Goal: Task Accomplishment & Management: Use online tool/utility

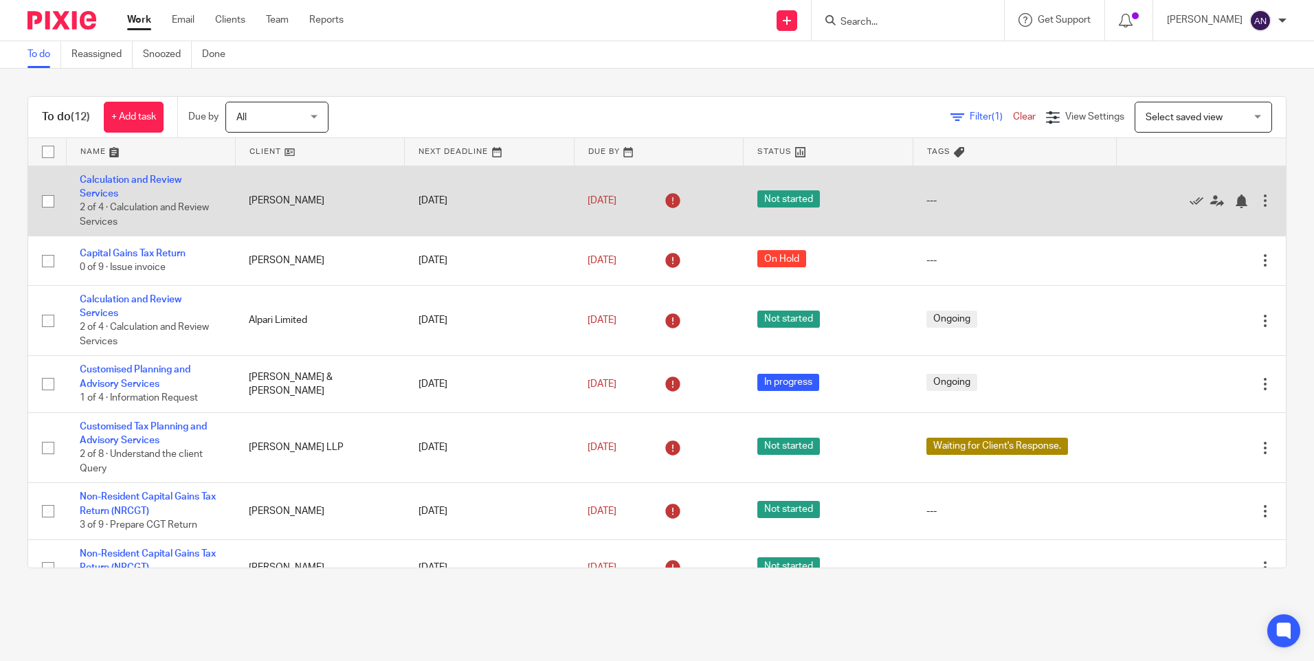
drag, startPoint x: 98, startPoint y: 187, endPoint x: 103, endPoint y: 182, distance: 7.3
click at [98, 187] on td "Calculation and Review Services 2 of 4 · Calculation and Review Services" at bounding box center [150, 201] width 169 height 71
click at [103, 182] on link "Calculation and Review Services" at bounding box center [131, 186] width 102 height 23
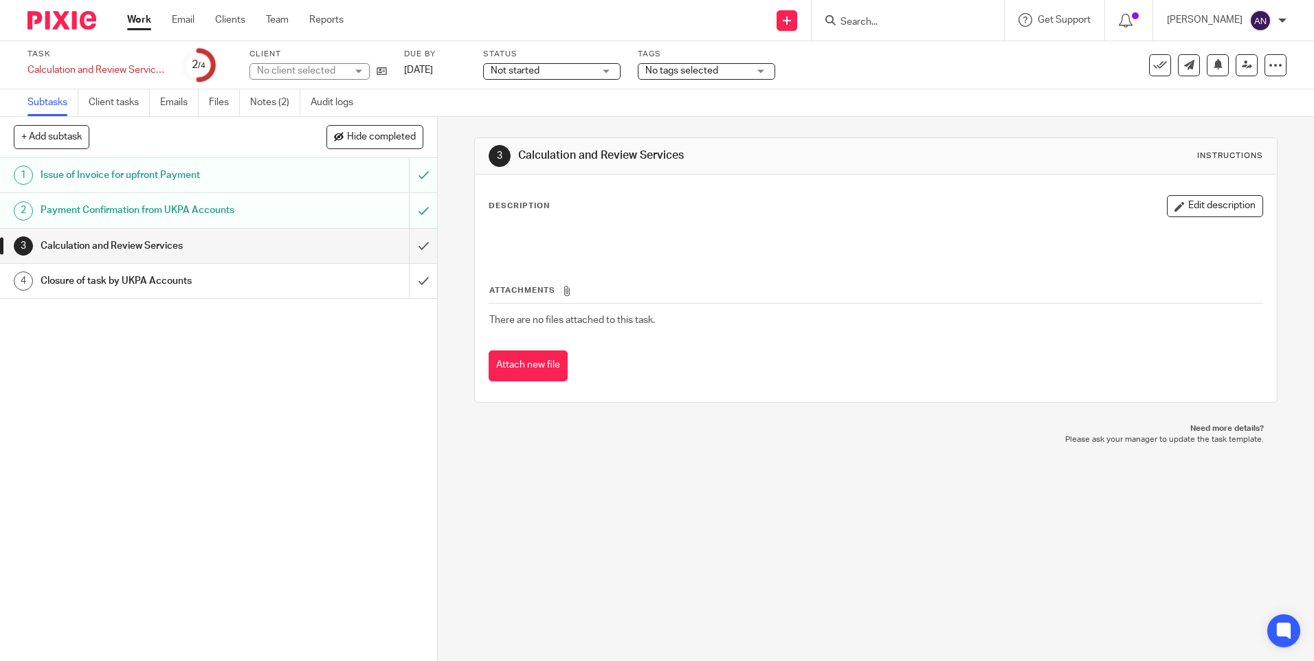
click at [454, 247] on div "3 Calculation and Review Services Instructions Description Edit description Att…" at bounding box center [876, 389] width 876 height 544
click at [452, 146] on div "3 Calculation and Review Services Instructions Description Edit description Att…" at bounding box center [876, 389] width 876 height 544
click at [389, 71] on div "Task Calculation and Review Services Save Calculation and Review Services 2 /4 …" at bounding box center [551, 65] width 1049 height 33
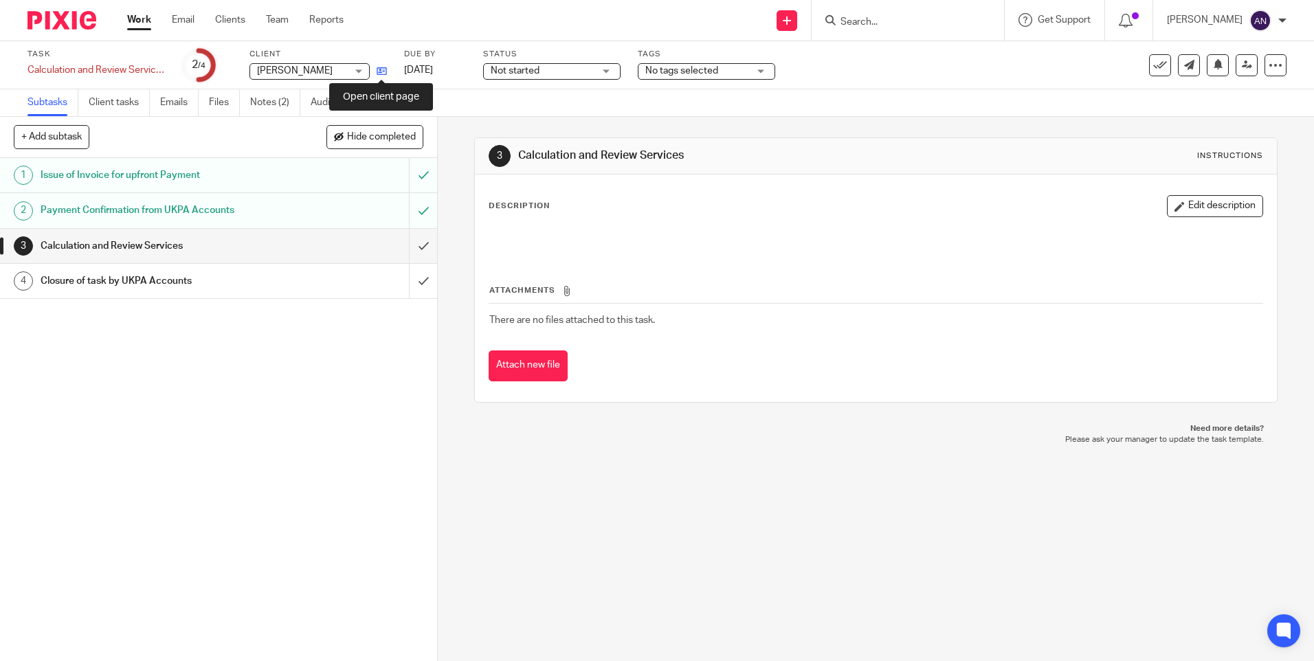
click at [383, 72] on icon at bounding box center [382, 71] width 10 height 10
click at [592, 504] on div "3 Calculation and Review Services Instructions Description Edit description Att…" at bounding box center [876, 389] width 876 height 544
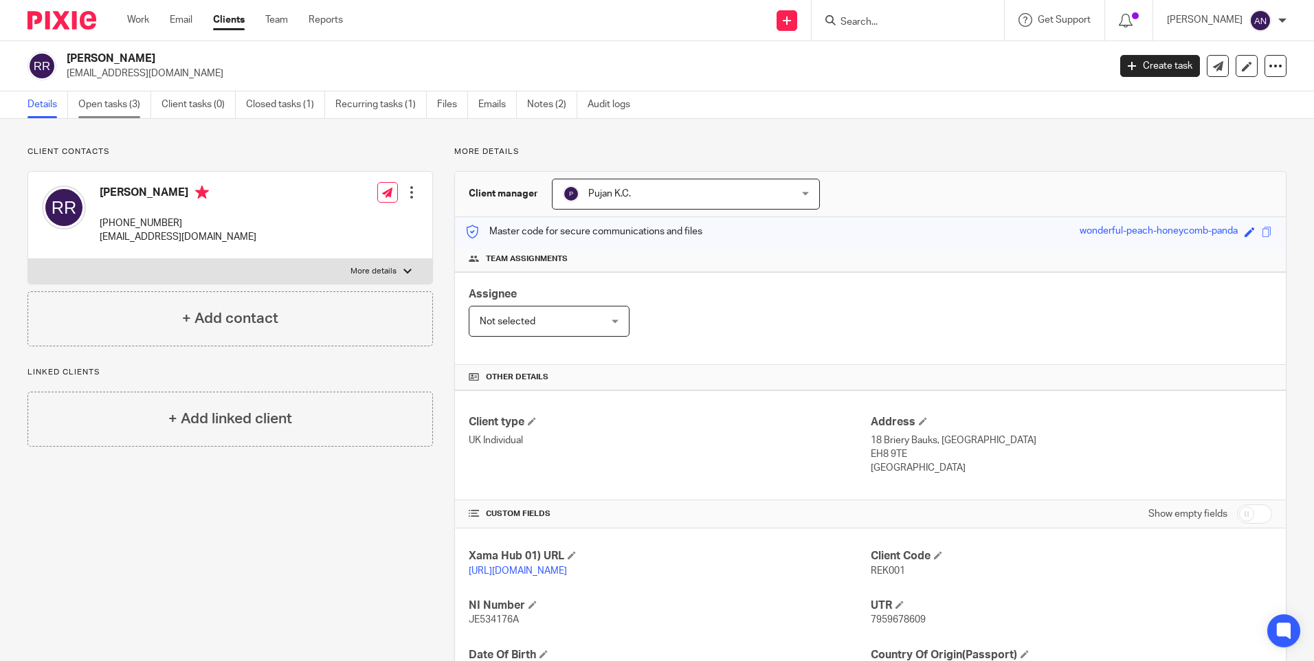
click at [110, 104] on link "Open tasks (3)" at bounding box center [114, 104] width 73 height 27
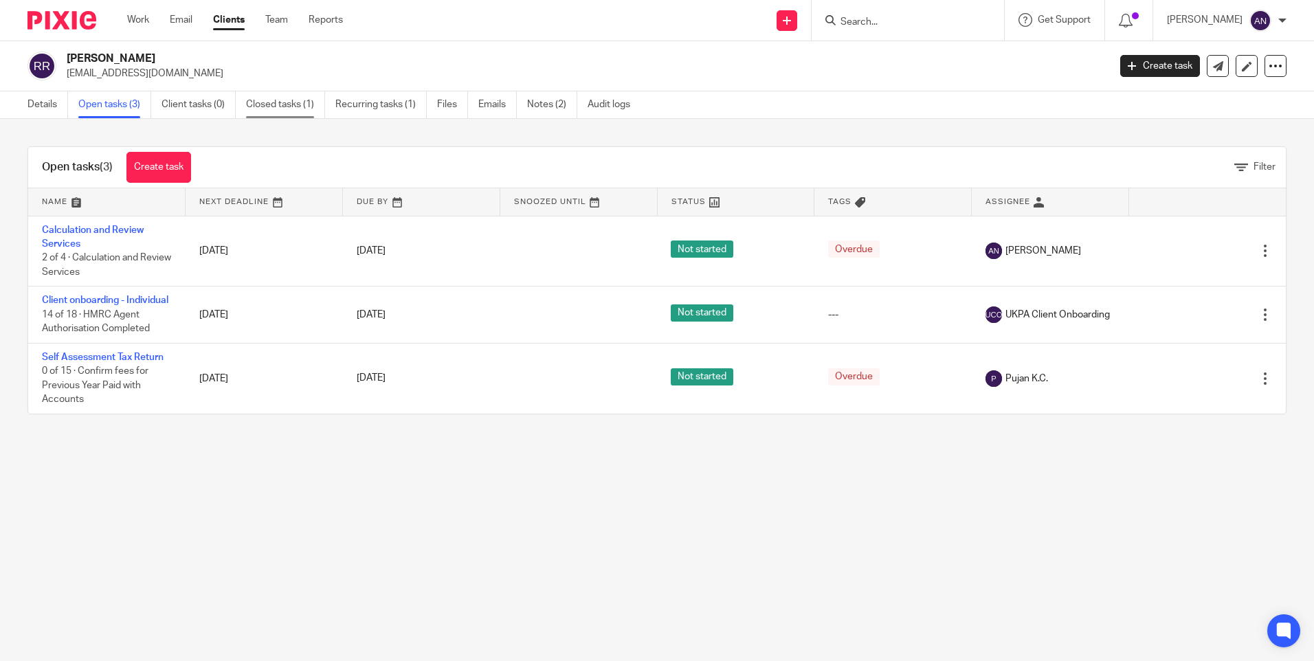
click at [289, 109] on link "Closed tasks (1)" at bounding box center [285, 104] width 79 height 27
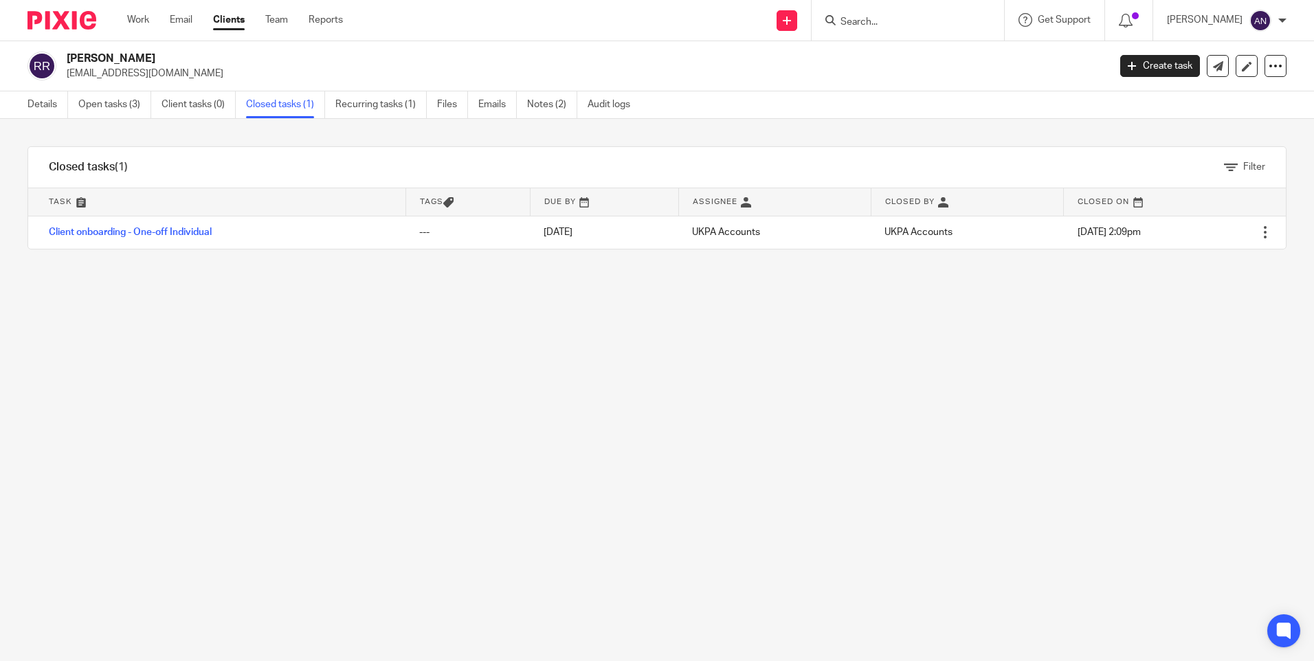
click at [400, 104] on link "Recurring tasks (1)" at bounding box center [380, 104] width 91 height 27
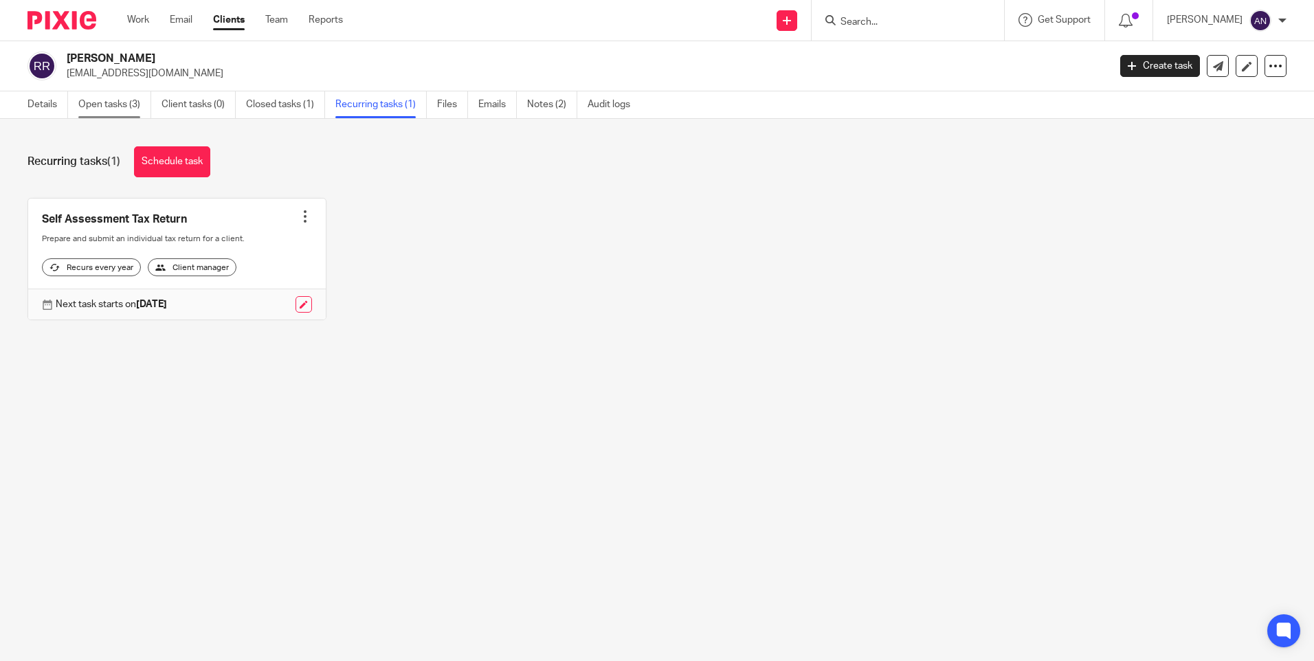
click at [96, 104] on link "Open tasks (3)" at bounding box center [114, 104] width 73 height 27
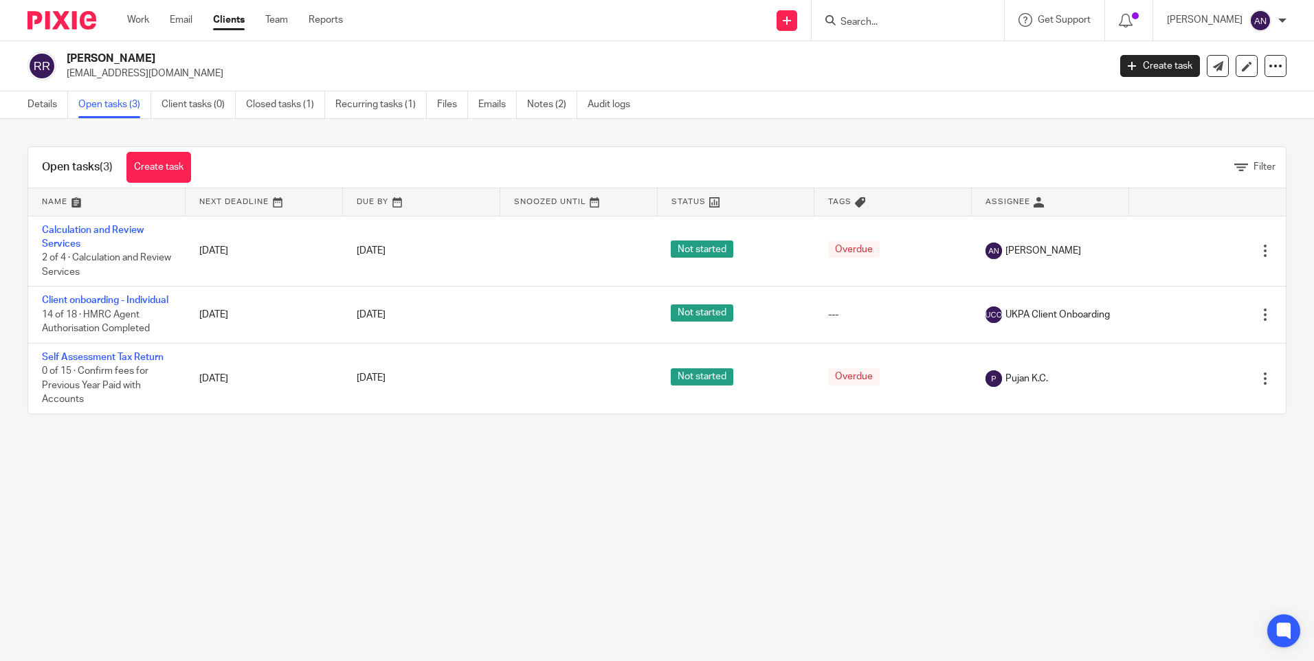
click at [934, 129] on div "Open tasks (3) Create task Filter Name Next Deadline Due By Snoozed Until Statu…" at bounding box center [657, 280] width 1314 height 323
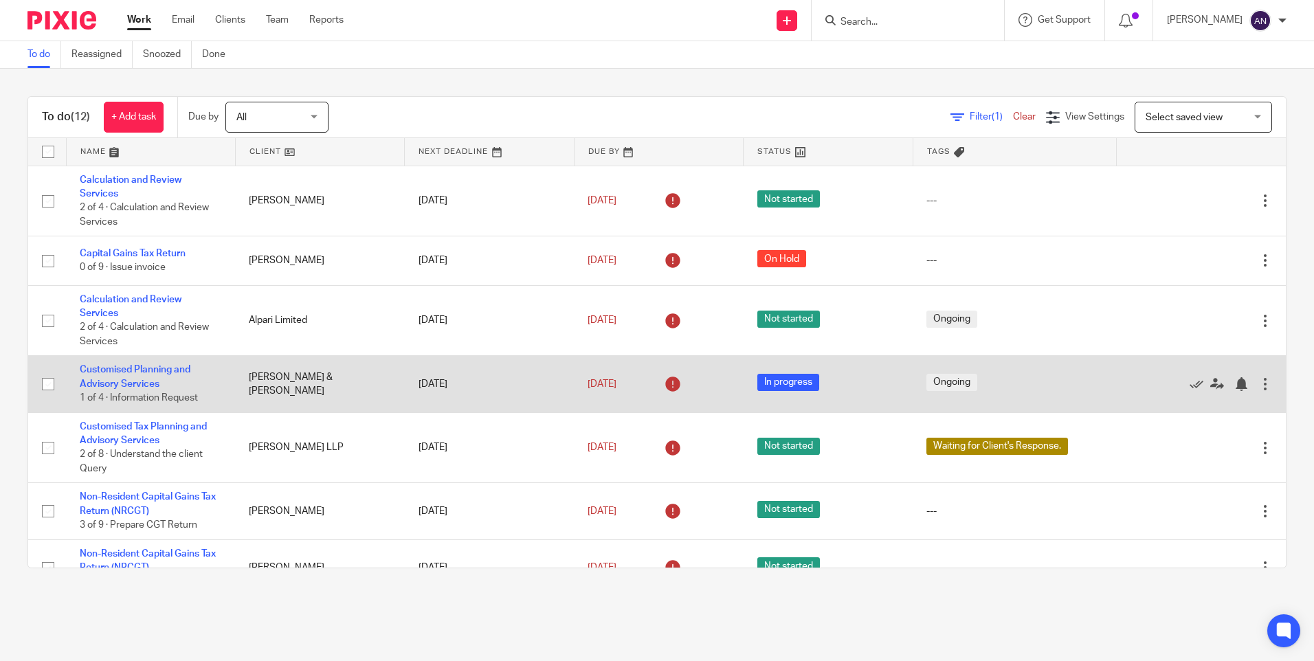
scroll to position [331, 0]
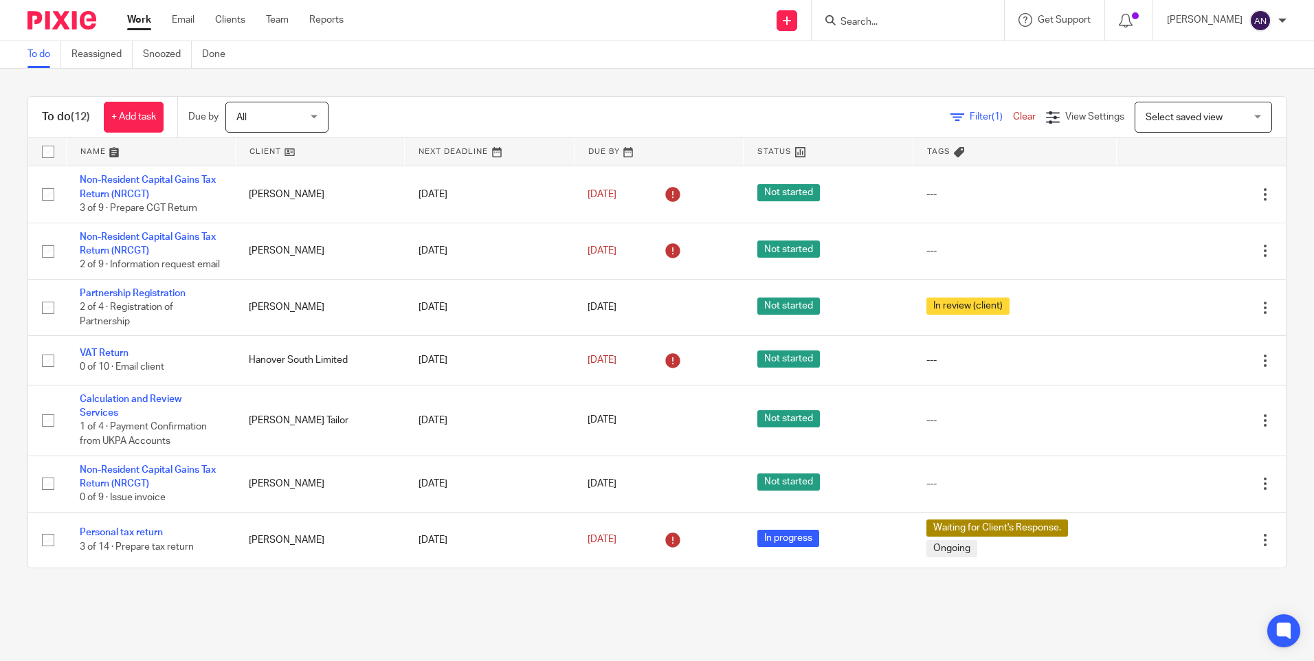
click at [866, 23] on input "Search" at bounding box center [901, 22] width 124 height 12
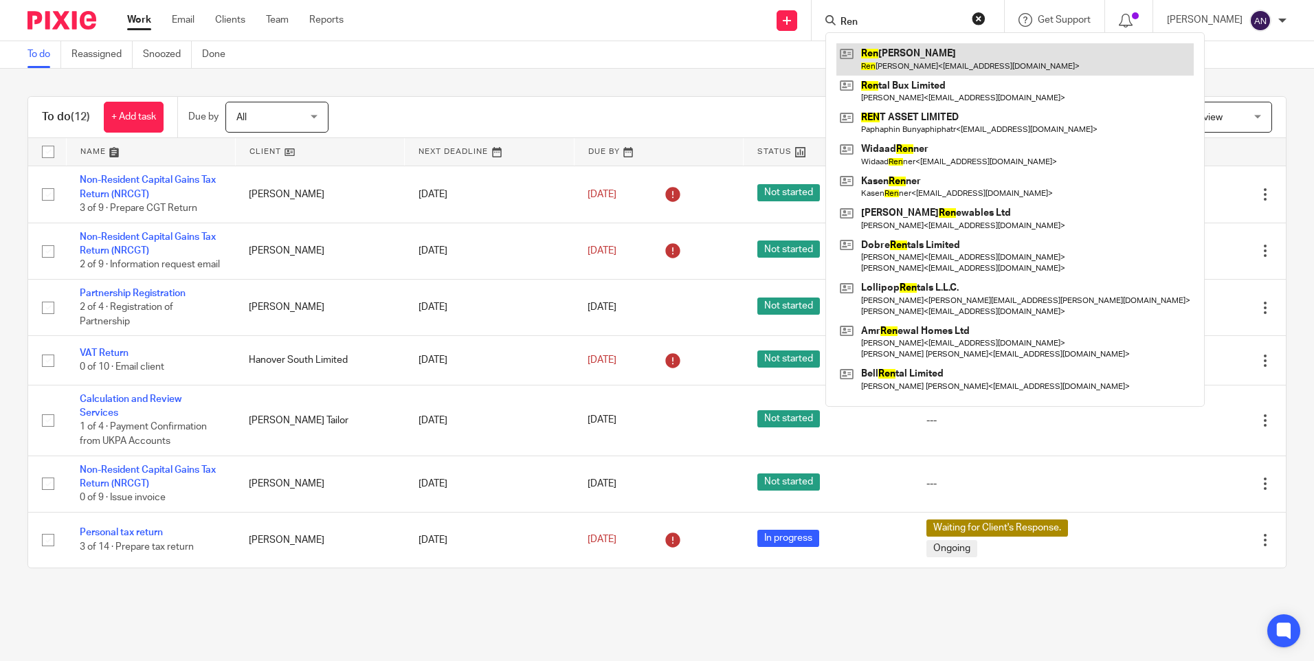
type input "Ren"
click at [893, 56] on link at bounding box center [1014, 59] width 357 height 32
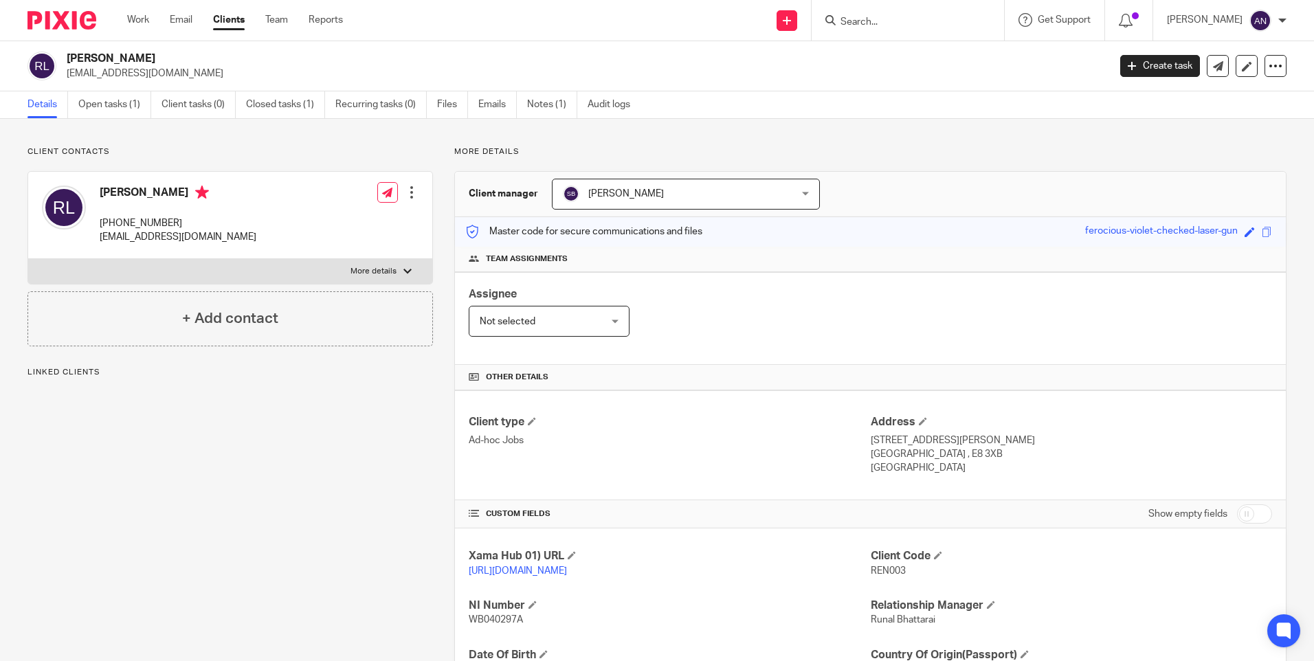
click at [568, 137] on div "Client contacts Ren Bernard Larocque +44 7764 524101 familydocuments2024@hotmai…" at bounding box center [657, 471] width 1314 height 705
click at [121, 105] on link "Open tasks (1)" at bounding box center [114, 104] width 73 height 27
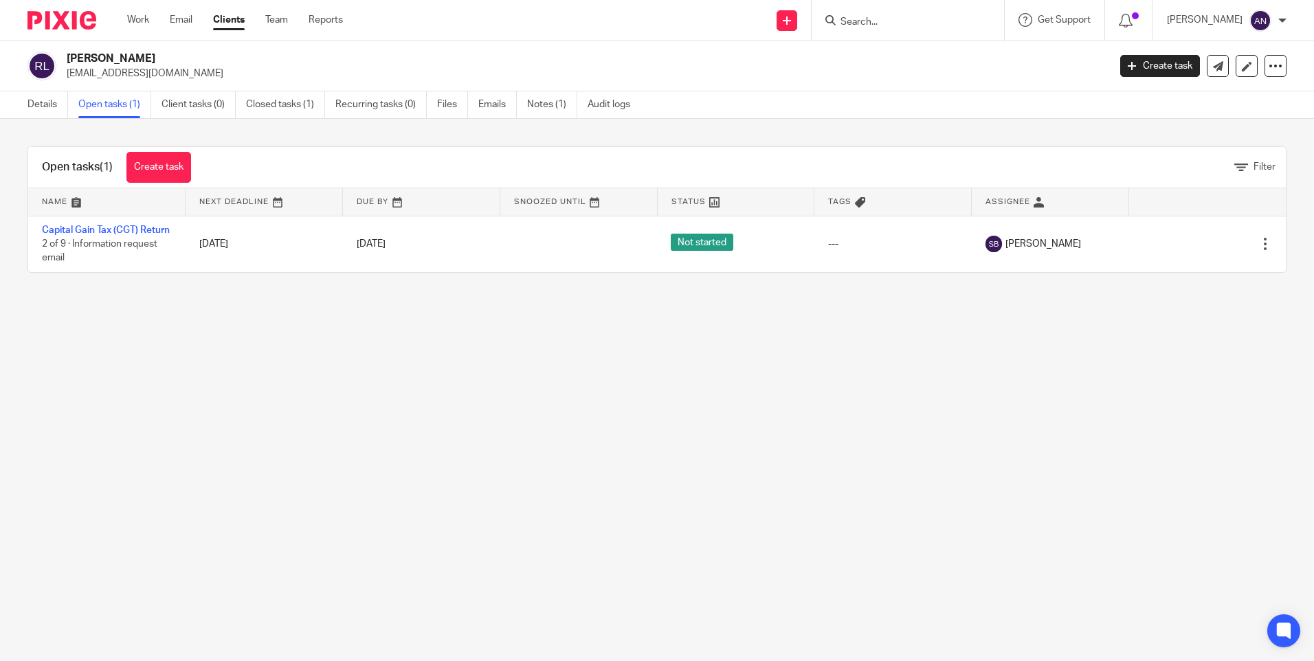
click at [41, 99] on link "Details" at bounding box center [47, 104] width 41 height 27
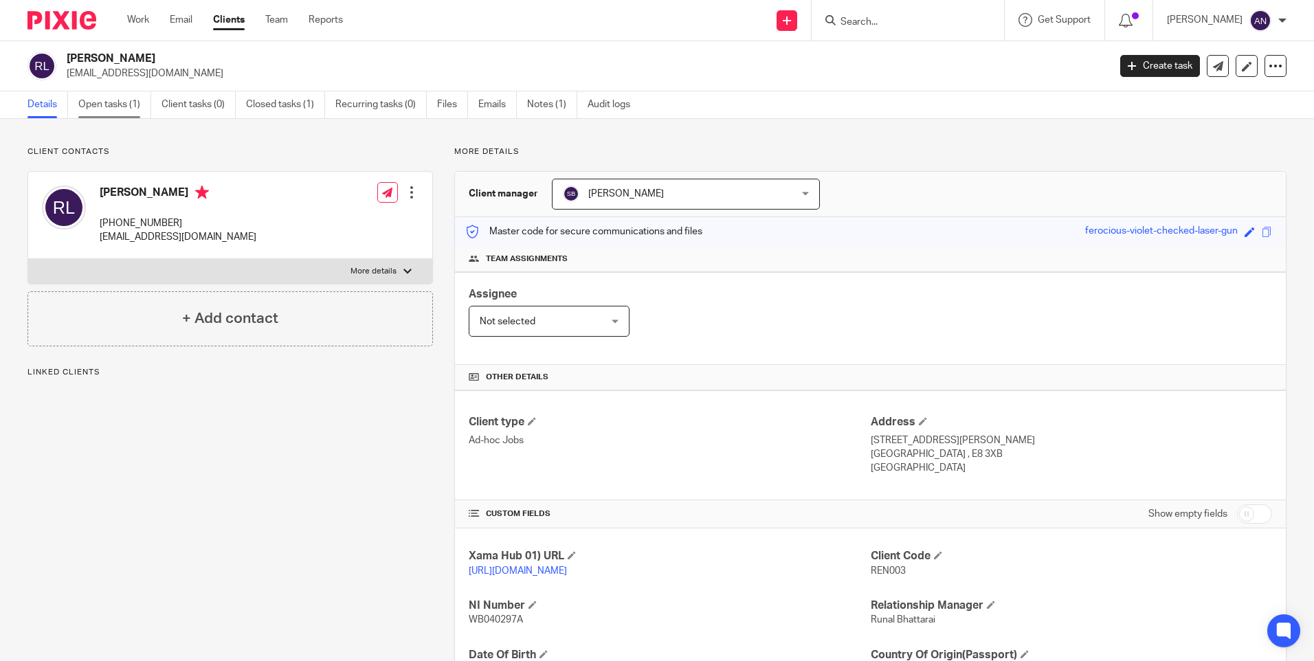
click at [117, 107] on link "Open tasks (1)" at bounding box center [114, 104] width 73 height 27
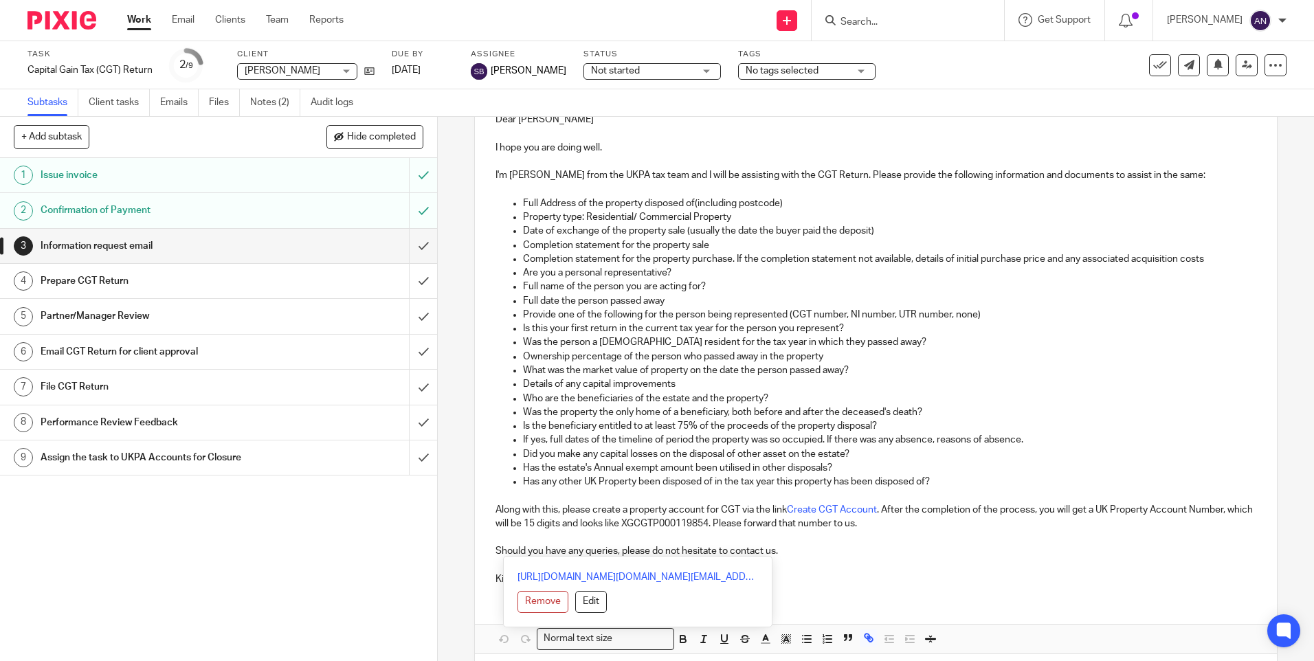
scroll to position [232, 0]
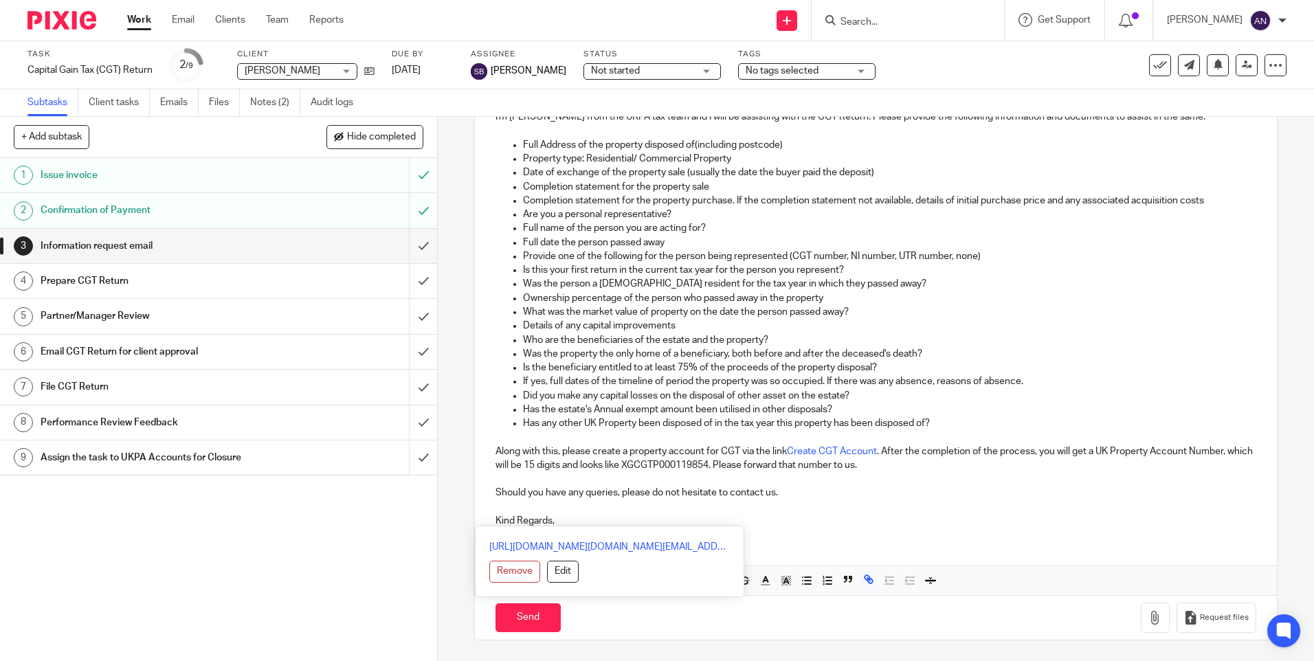
drag, startPoint x: 492, startPoint y: 157, endPoint x: 728, endPoint y: 524, distance: 436.7
click at [728, 524] on div "Dear Ren Bernard I hope you are doing well. I'm Susan from the UKPA tax team an…" at bounding box center [875, 290] width 801 height 498
copy div "Dear Ren Bernard I hope you are doing well. I'm Susan from the UKPA tax team an…"
click at [1068, 368] on p "Is the beneficiary entitled to at least 75% of the proceeds of the property dis…" at bounding box center [889, 368] width 733 height 14
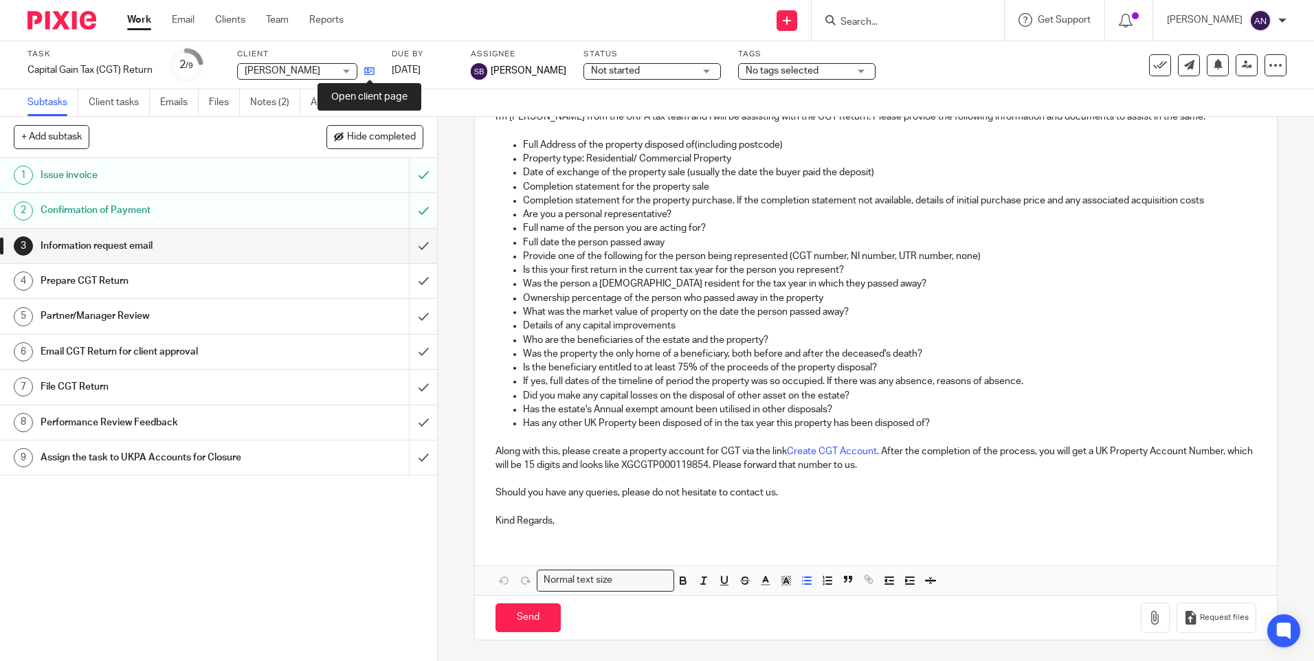
click at [370, 74] on icon at bounding box center [369, 71] width 10 height 10
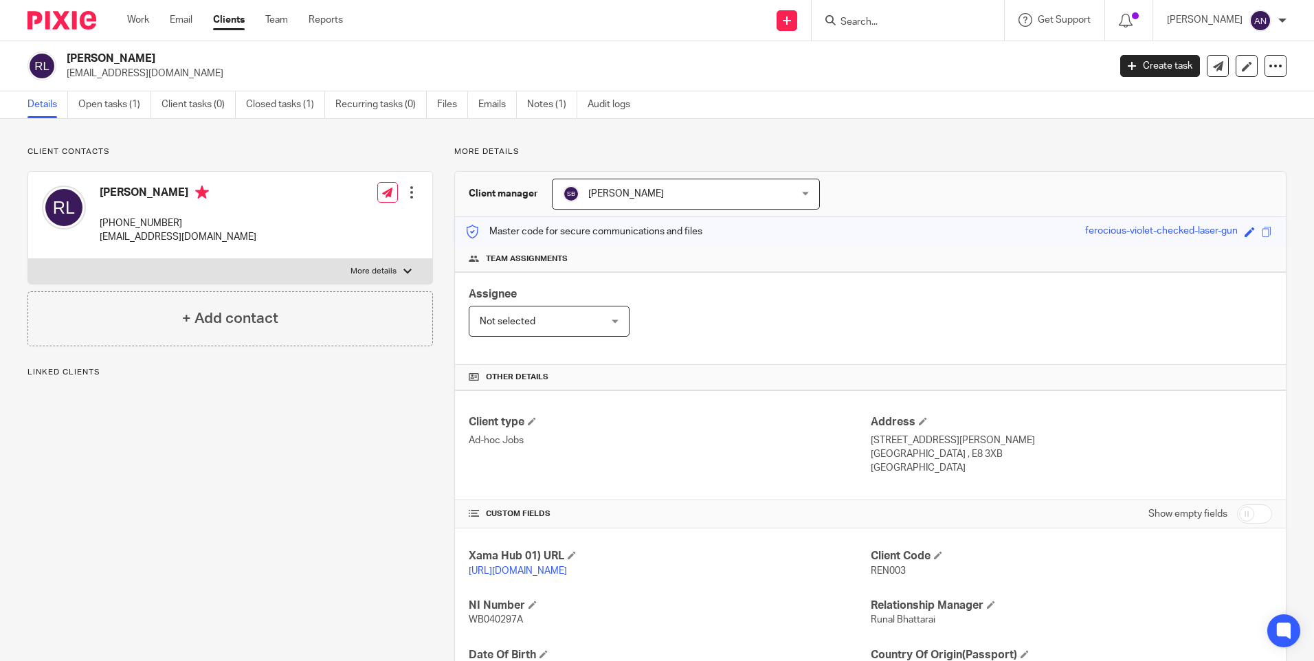
drag, startPoint x: 260, startPoint y: 238, endPoint x: 96, endPoint y: 248, distance: 164.5
click at [96, 248] on div "Ren Bernard Larocque +44 7764 524101 familydocuments2024@hotmail.com Edit conta…" at bounding box center [230, 215] width 404 height 87
copy p "[EMAIL_ADDRESS][DOMAIN_NAME]"
click at [273, 195] on div "Ren Bernard Larocque +44 7764 524101 familydocuments2024@hotmail.com Edit conta…" at bounding box center [230, 215] width 404 height 87
click at [970, 155] on p "More details" at bounding box center [870, 151] width 832 height 11
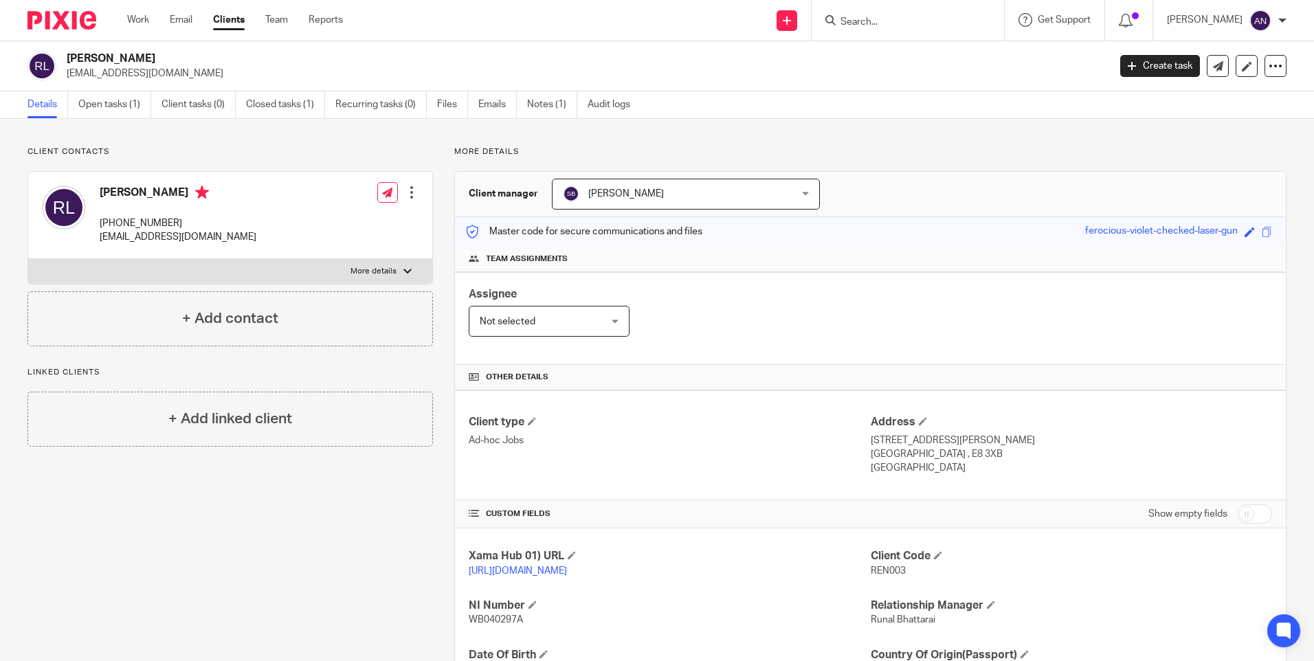
click at [867, 25] on input "Search" at bounding box center [901, 22] width 124 height 12
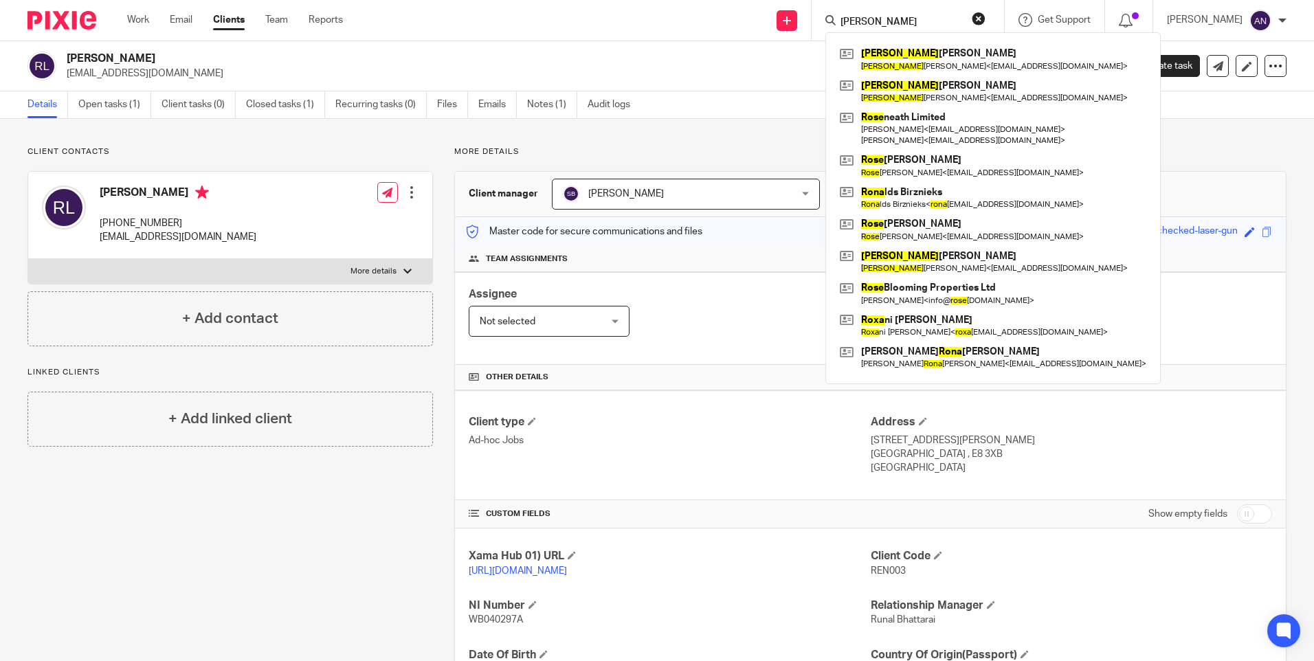
type input "rosa"
click at [919, 62] on link at bounding box center [992, 59] width 313 height 32
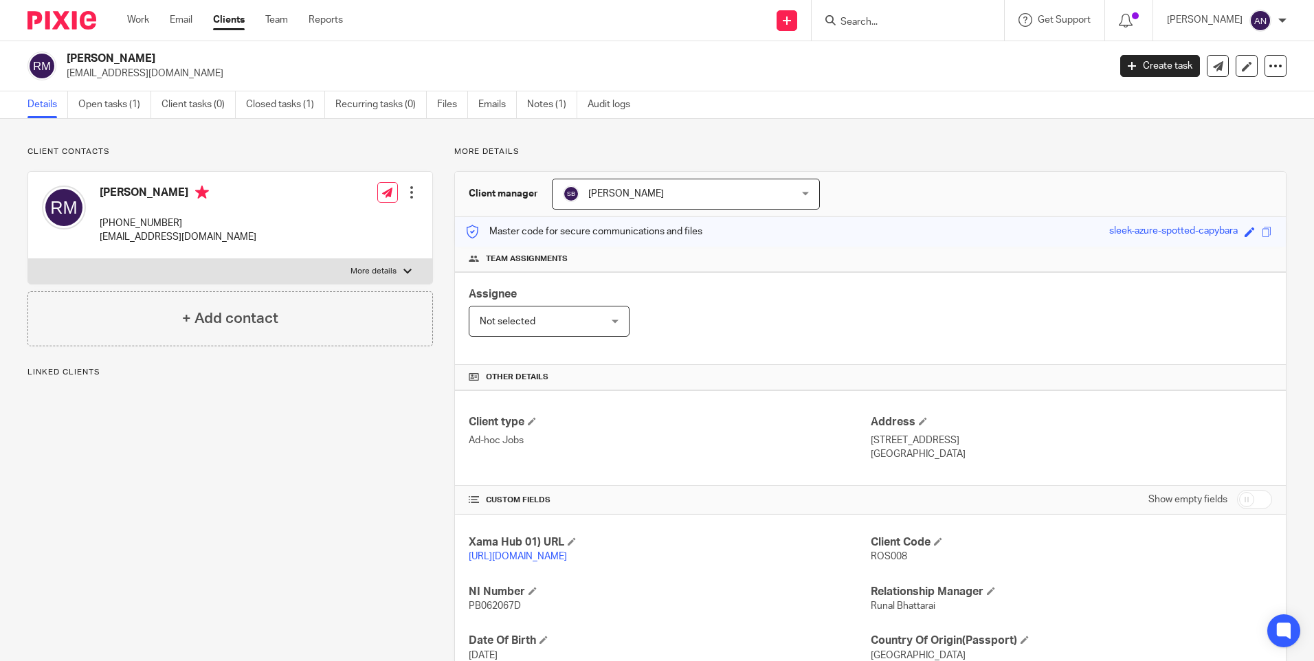
click at [108, 109] on link "Open tasks (1)" at bounding box center [114, 104] width 73 height 27
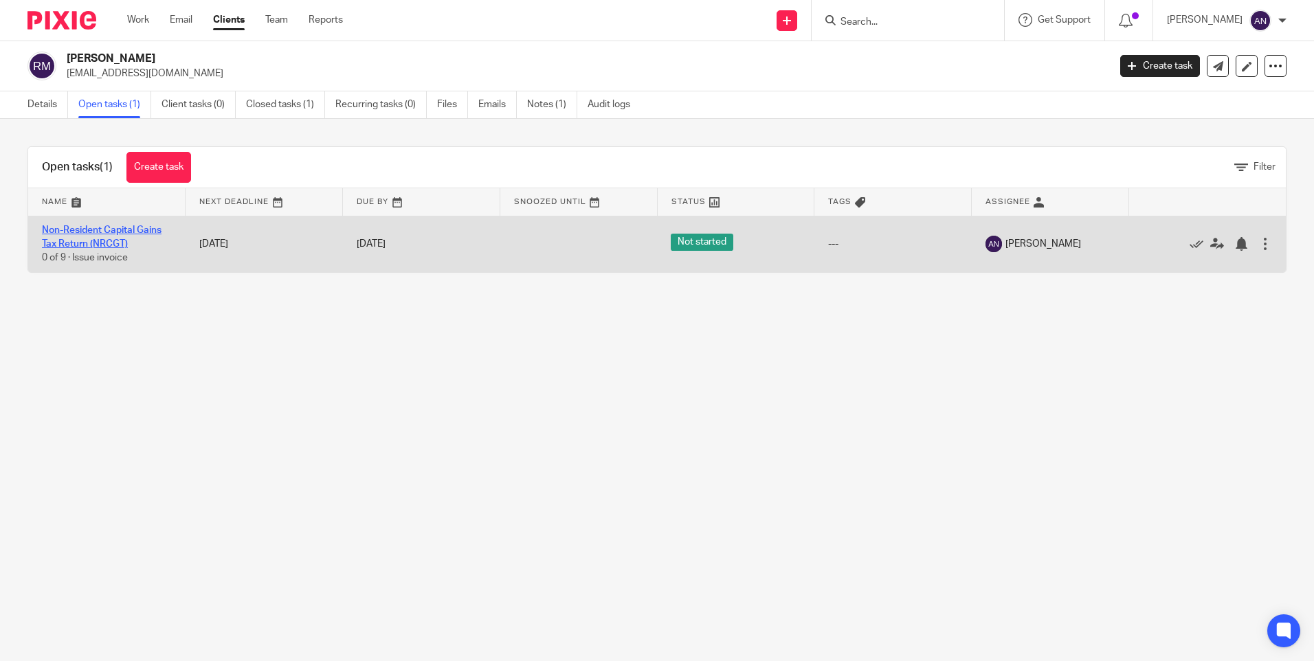
click at [110, 245] on link "Non-Resident Capital Gains Tax Return (NRCGT)" at bounding box center [102, 236] width 120 height 23
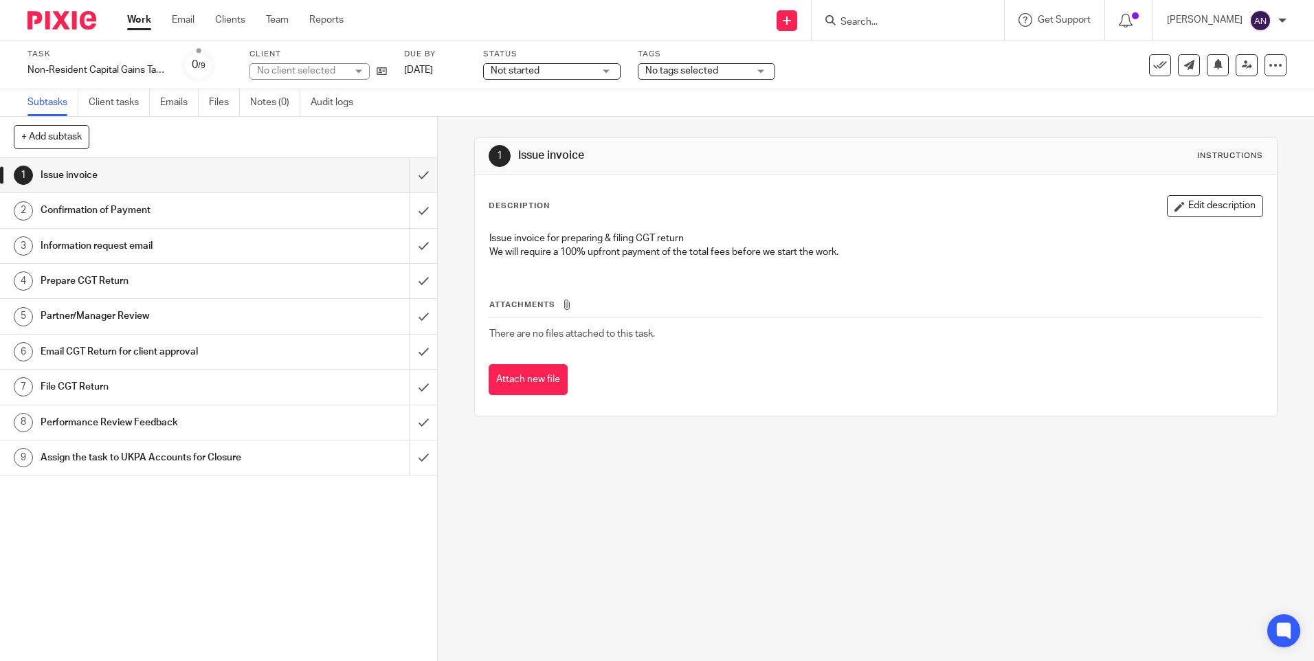
click at [455, 129] on div "1 Issue invoice Instructions Description Edit description Issue invoice for pre…" at bounding box center [876, 389] width 876 height 544
click at [748, 135] on div "1 Issue invoice Instructions Description Edit description Issue invoice for pre…" at bounding box center [875, 277] width 803 height 320
